Goal: Information Seeking & Learning: Check status

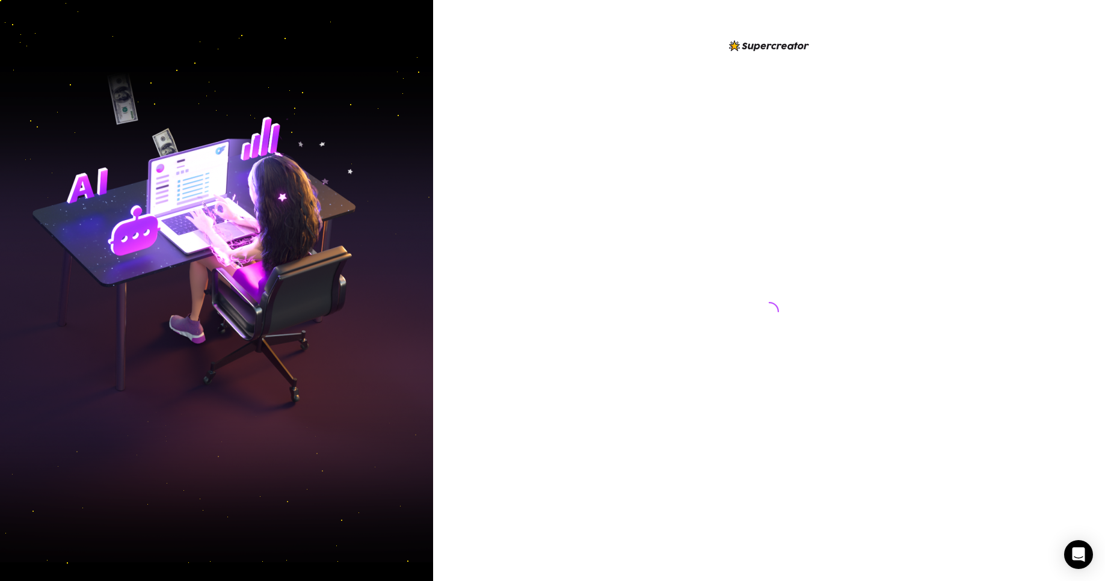
click at [516, 211] on div at bounding box center [769, 290] width 672 height 581
click at [521, 206] on div at bounding box center [769, 290] width 672 height 581
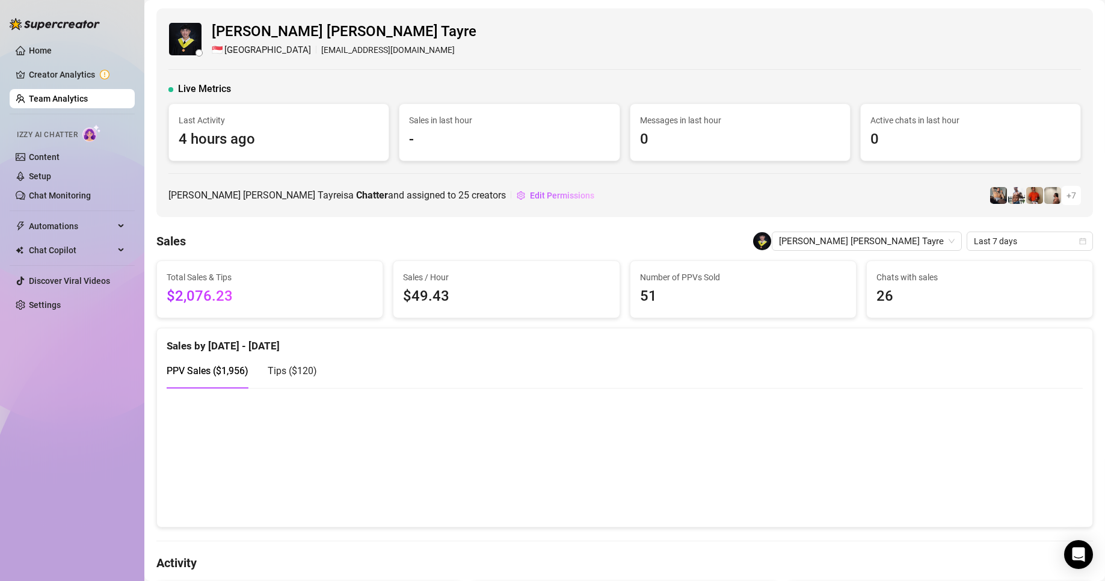
drag, startPoint x: 554, startPoint y: 258, endPoint x: 451, endPoint y: 368, distance: 150.3
click at [80, 99] on link "Team Analytics" at bounding box center [58, 99] width 59 height 10
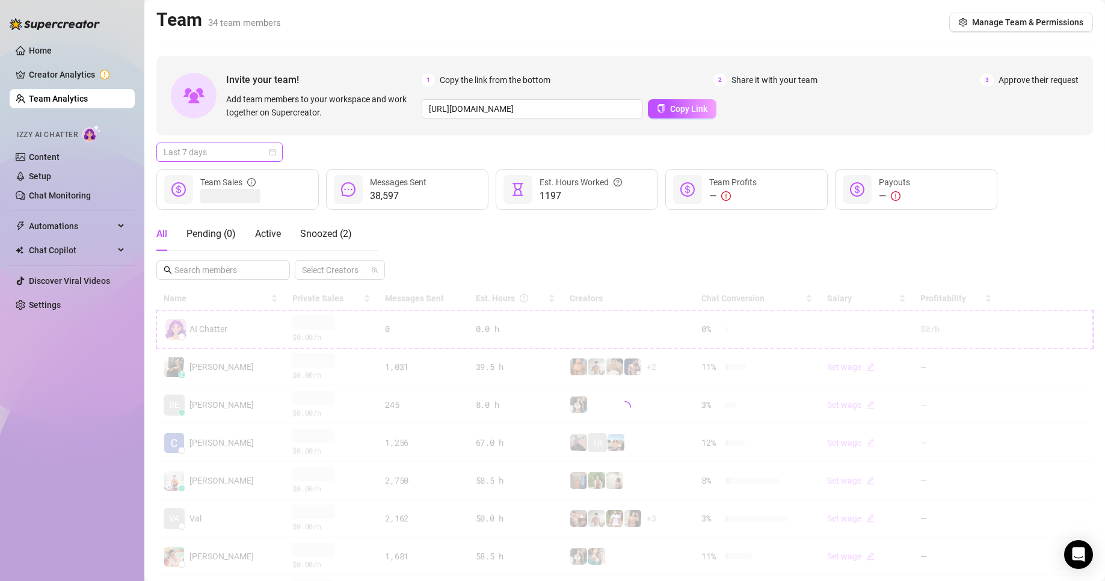
click at [233, 152] on span "Last 7 days" at bounding box center [220, 152] width 112 height 18
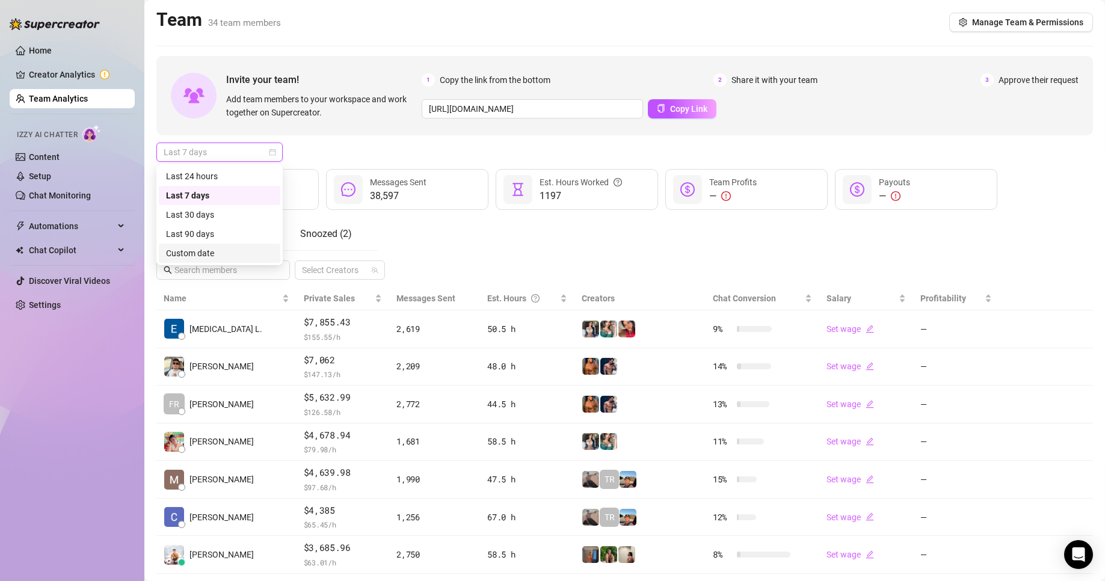
click at [199, 251] on div "Custom date" at bounding box center [219, 253] width 107 height 13
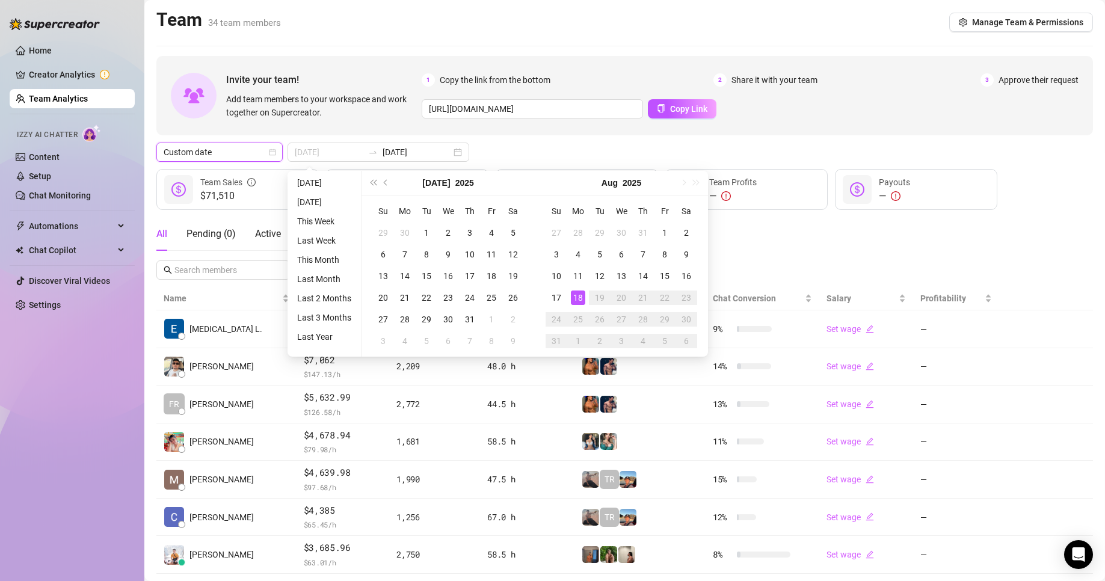
click at [579, 294] on div "18" at bounding box center [578, 298] width 14 height 14
click at [576, 293] on div "18" at bounding box center [578, 298] width 14 height 14
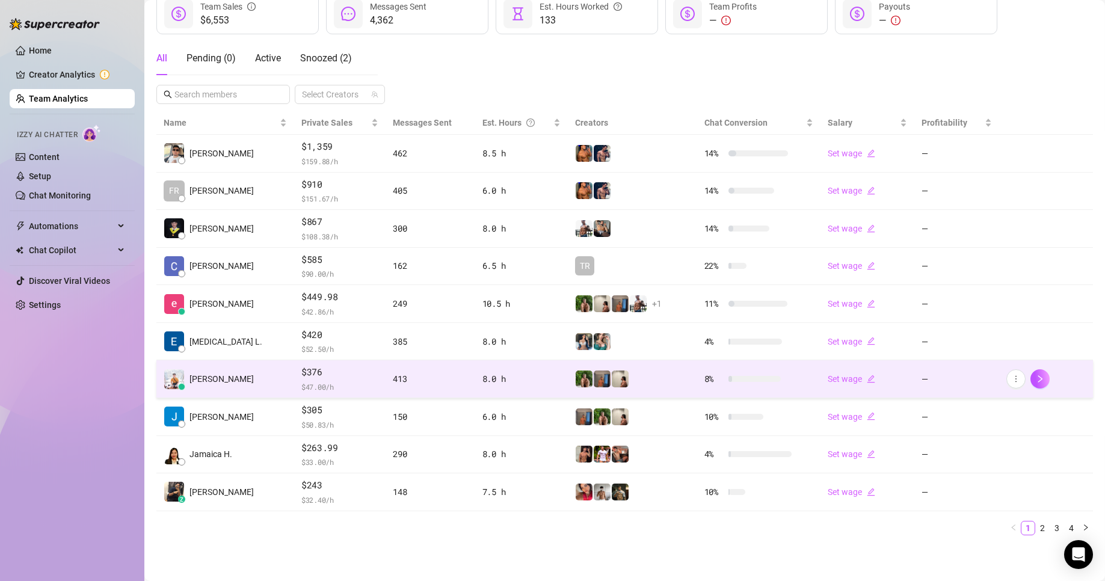
scroll to position [176, 0]
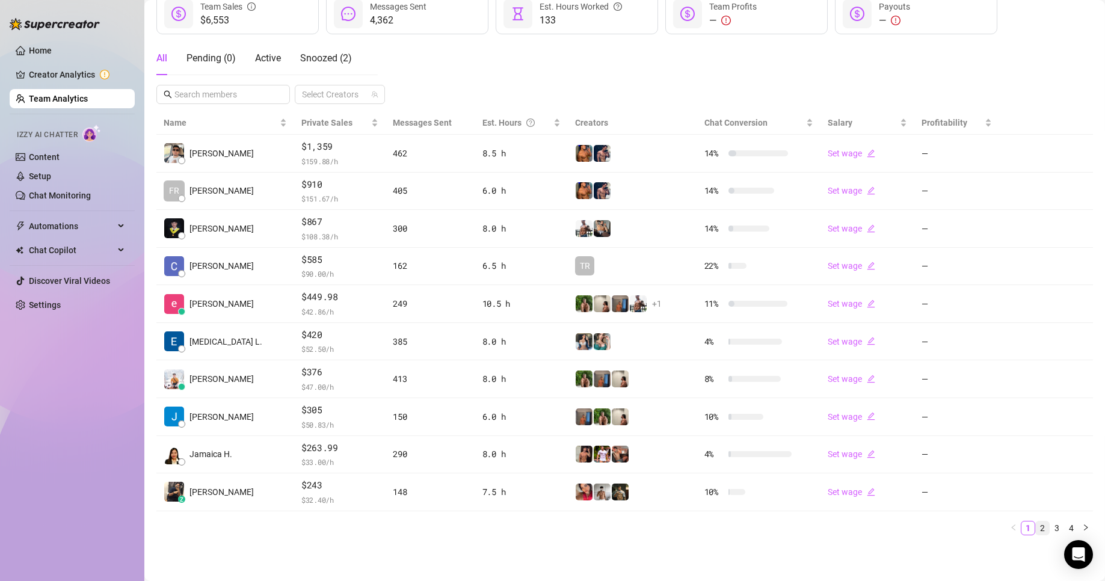
drag, startPoint x: 1027, startPoint y: 530, endPoint x: 1033, endPoint y: 529, distance: 6.1
click at [1036, 530] on link "2" at bounding box center [1042, 528] width 13 height 13
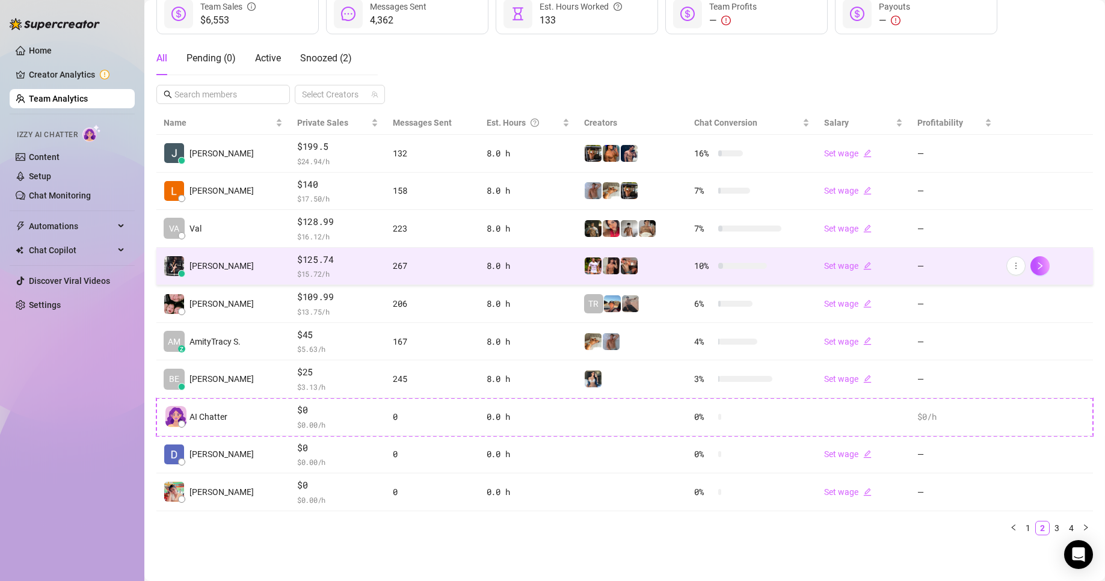
scroll to position [55, 0]
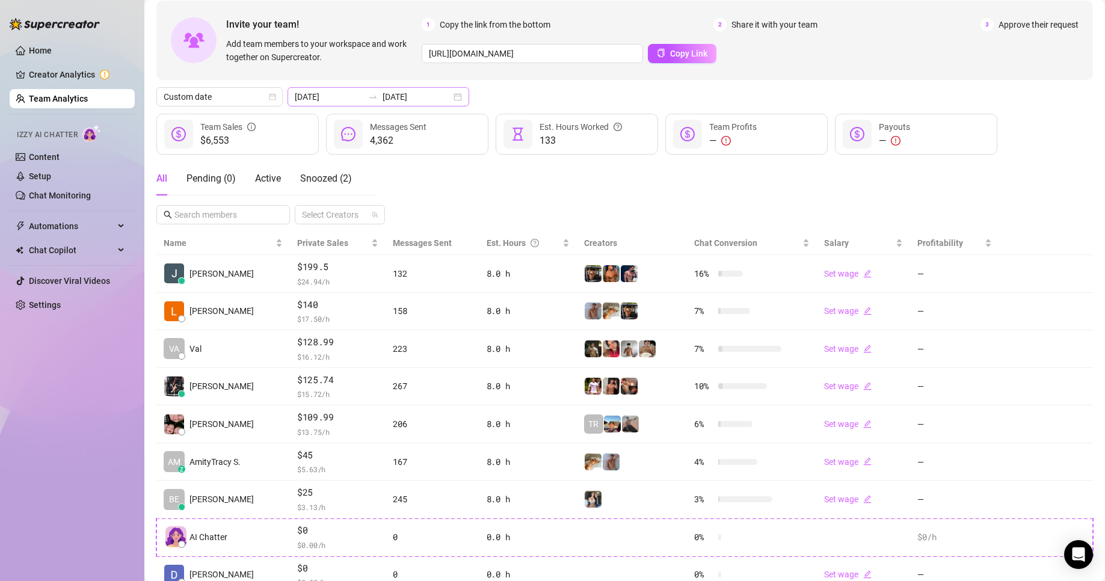
click at [363, 96] on div at bounding box center [372, 97] width 19 height 10
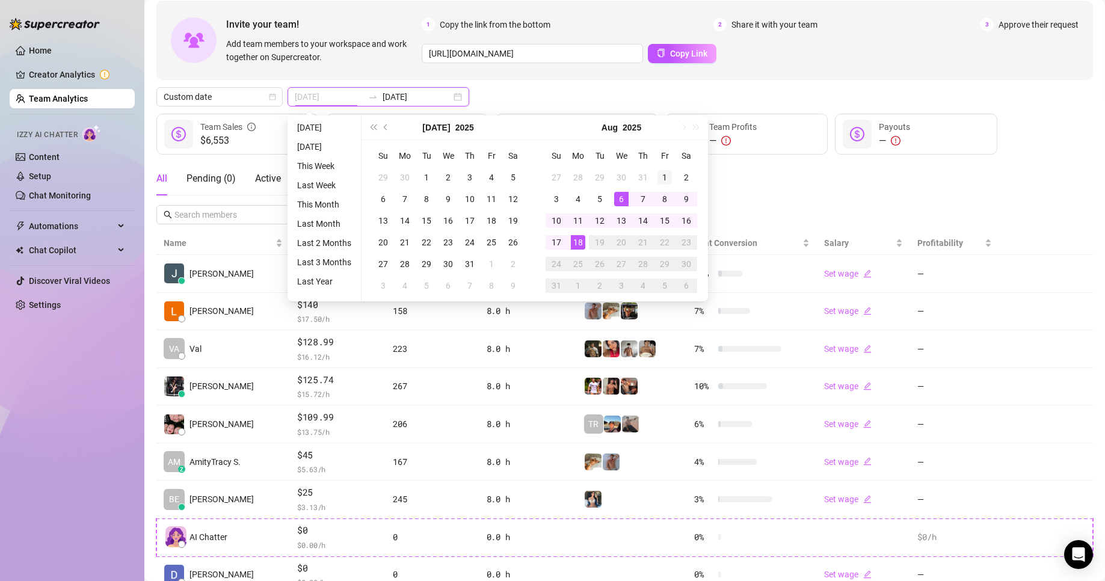
type input "[DATE]"
click at [655, 172] on td "1" at bounding box center [665, 178] width 22 height 22
type input "[DATE]"
drag, startPoint x: 575, startPoint y: 243, endPoint x: 574, endPoint y: 235, distance: 7.9
click at [575, 237] on div "18" at bounding box center [578, 242] width 14 height 14
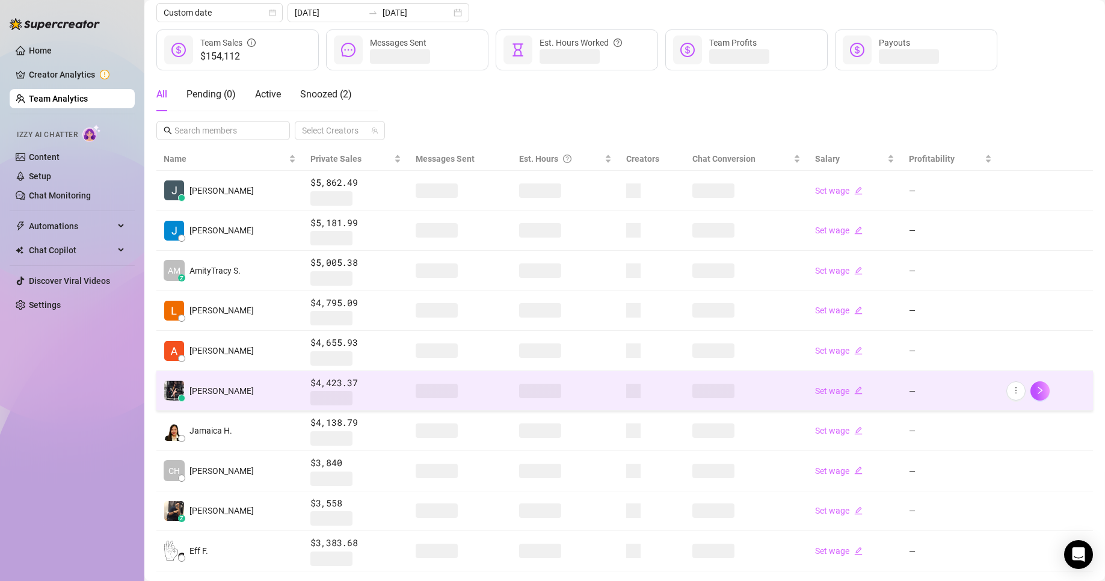
scroll to position [200, 0]
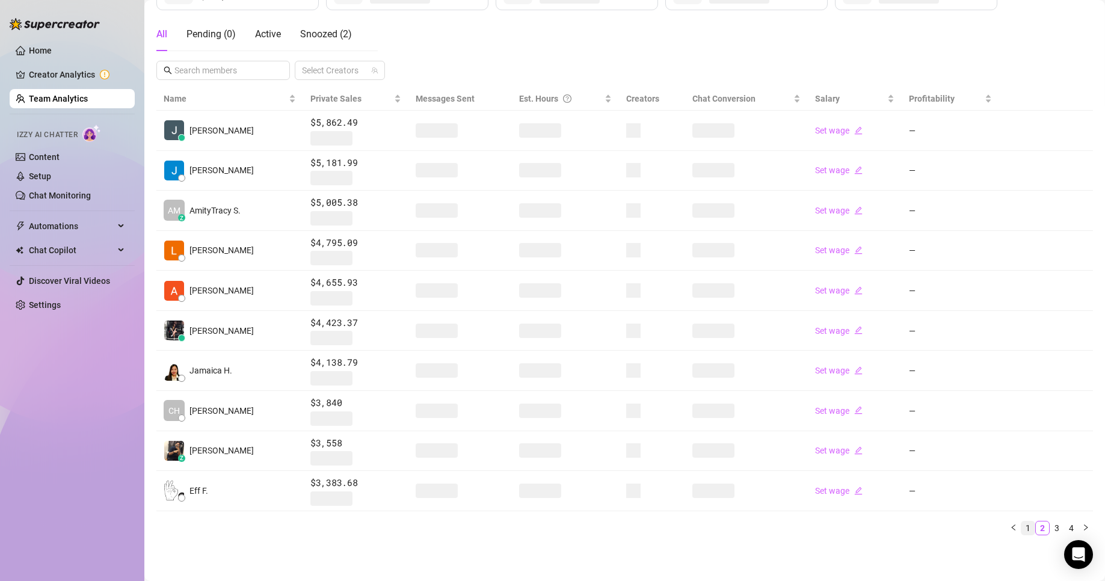
click at [1022, 526] on link "1" at bounding box center [1028, 528] width 13 height 13
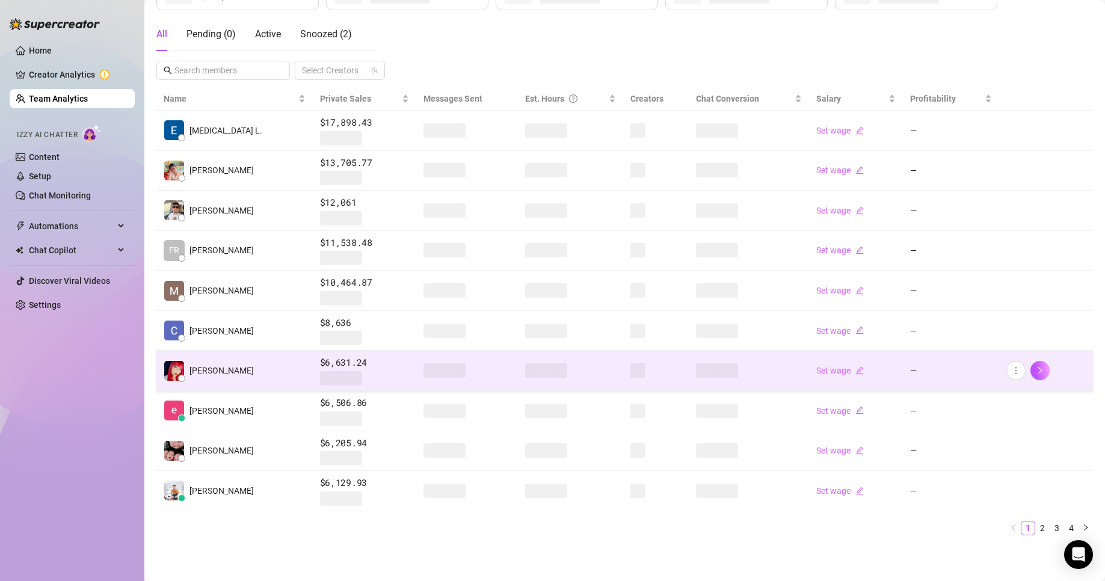
scroll to position [79, 0]
